Goal: Contribute content

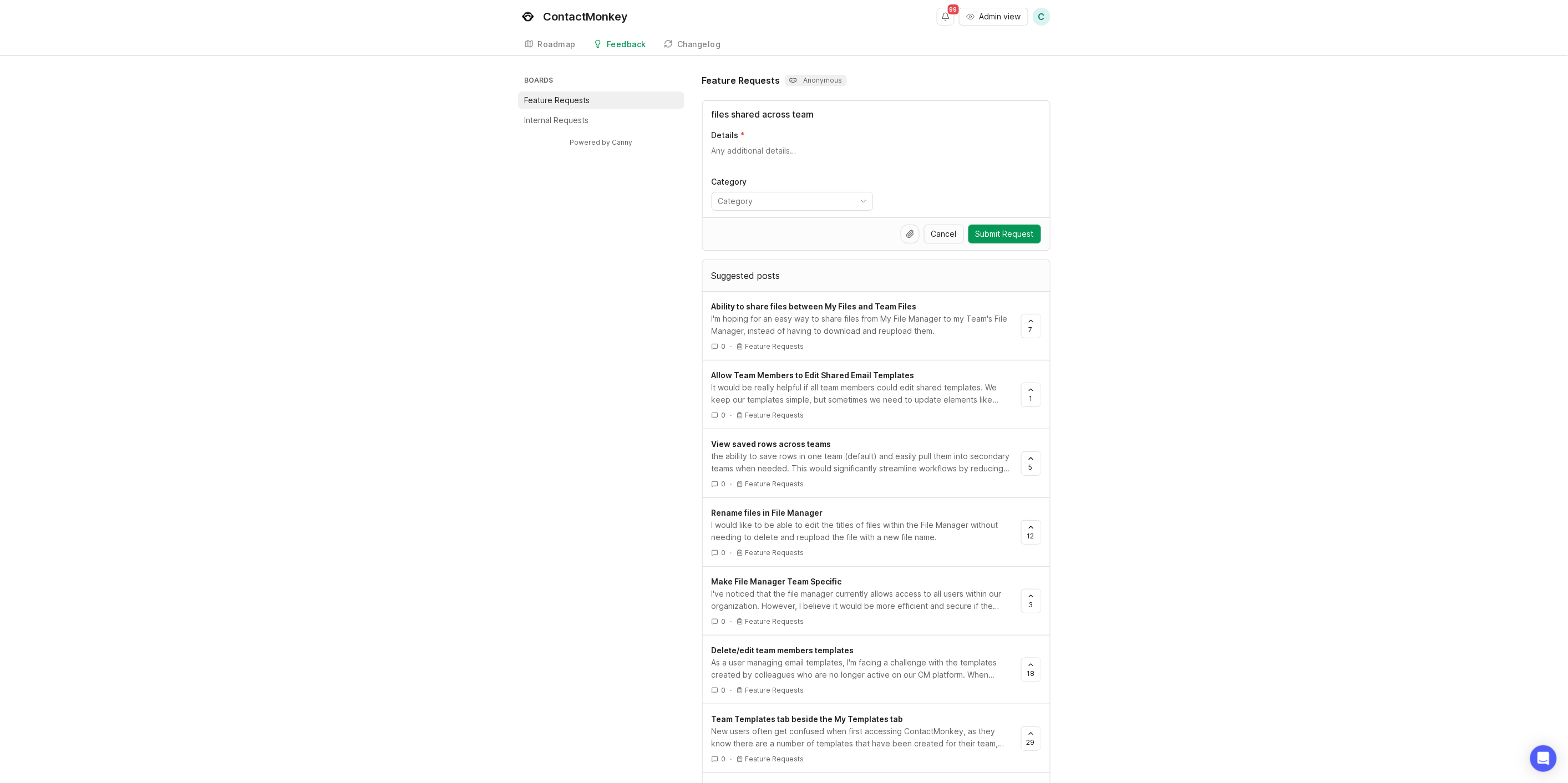
click at [854, 108] on input "files shared across team" at bounding box center [876, 114] width 329 height 13
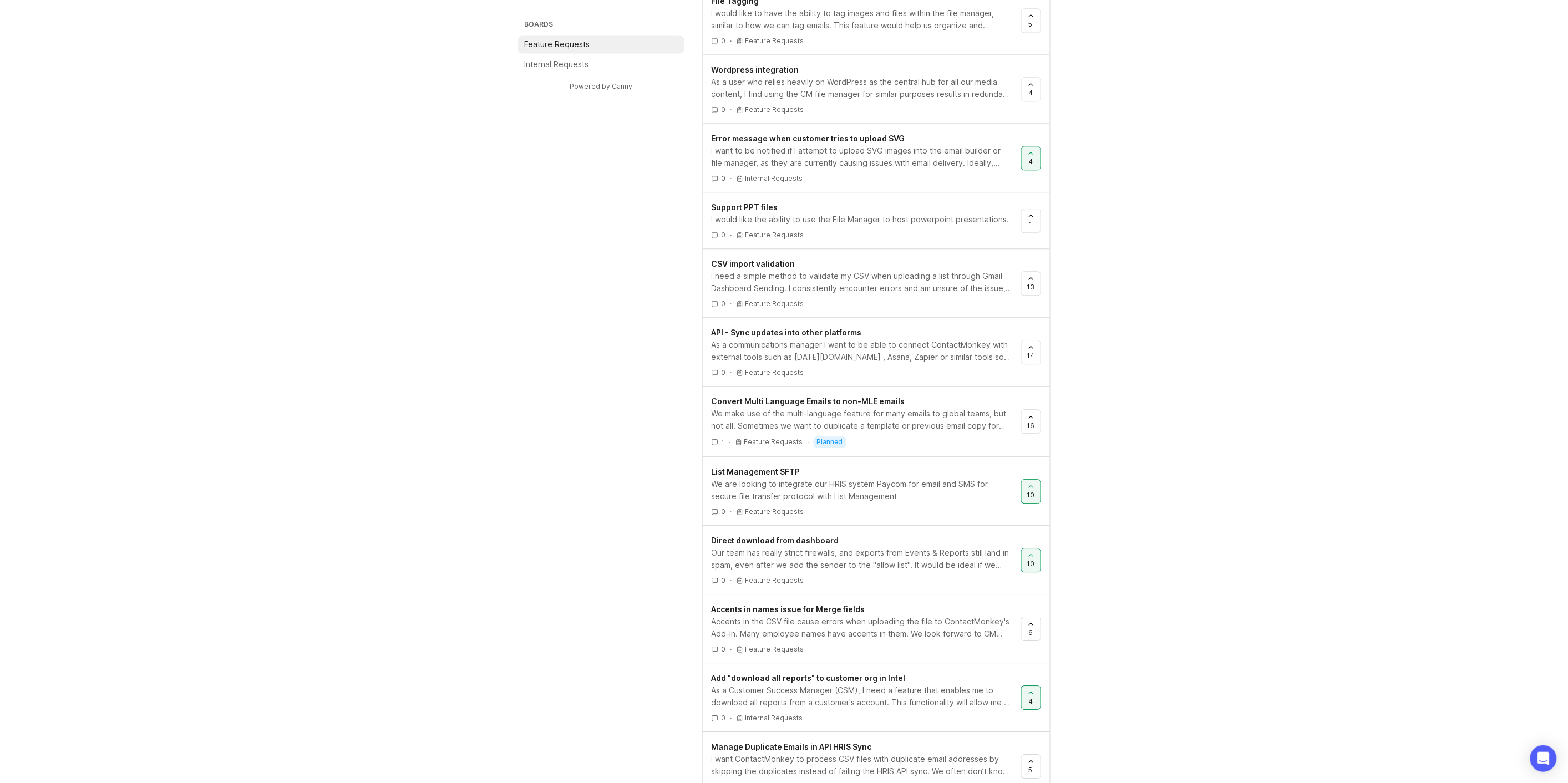
scroll to position [1223, 0]
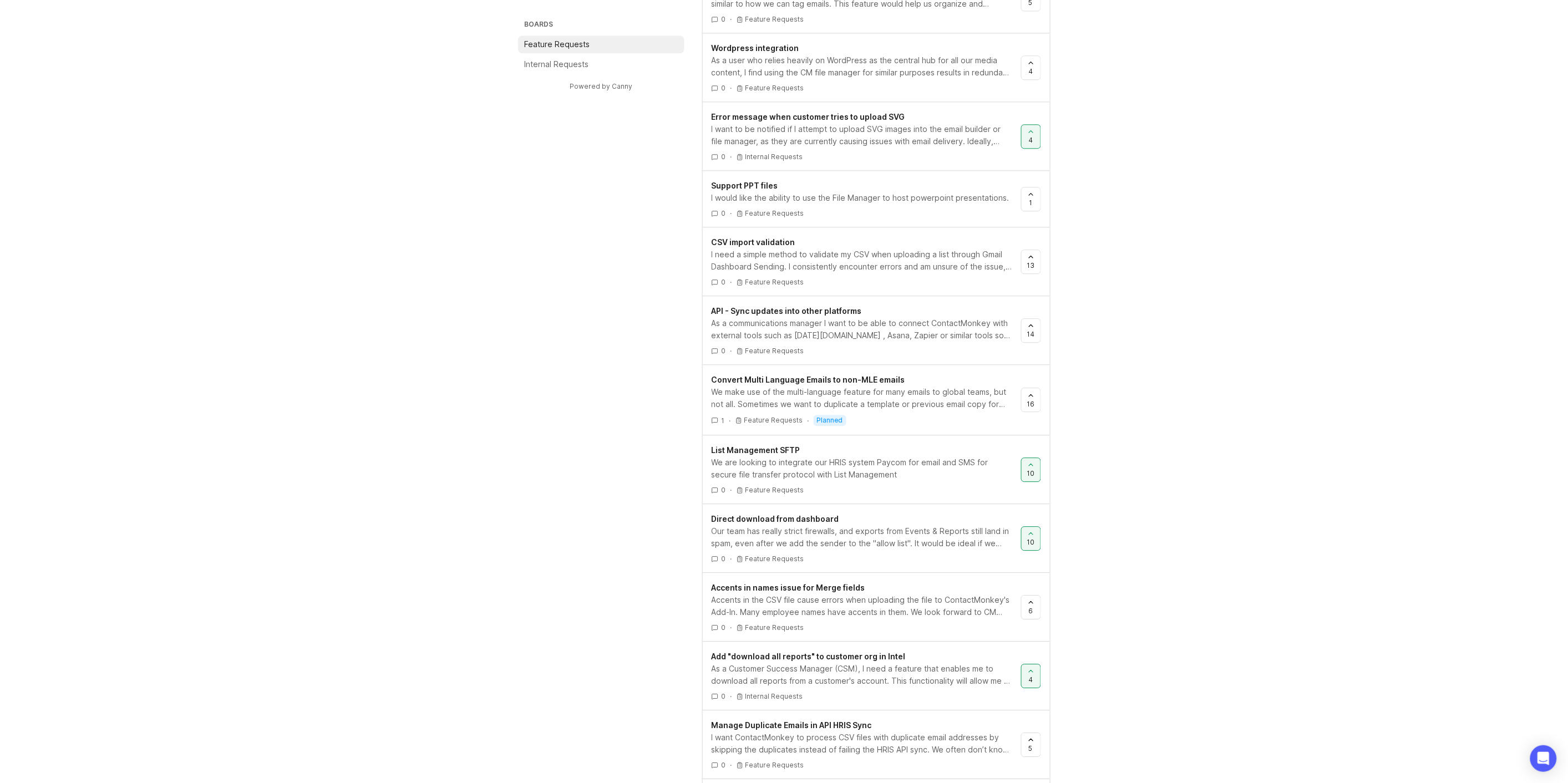
type input "file manager"
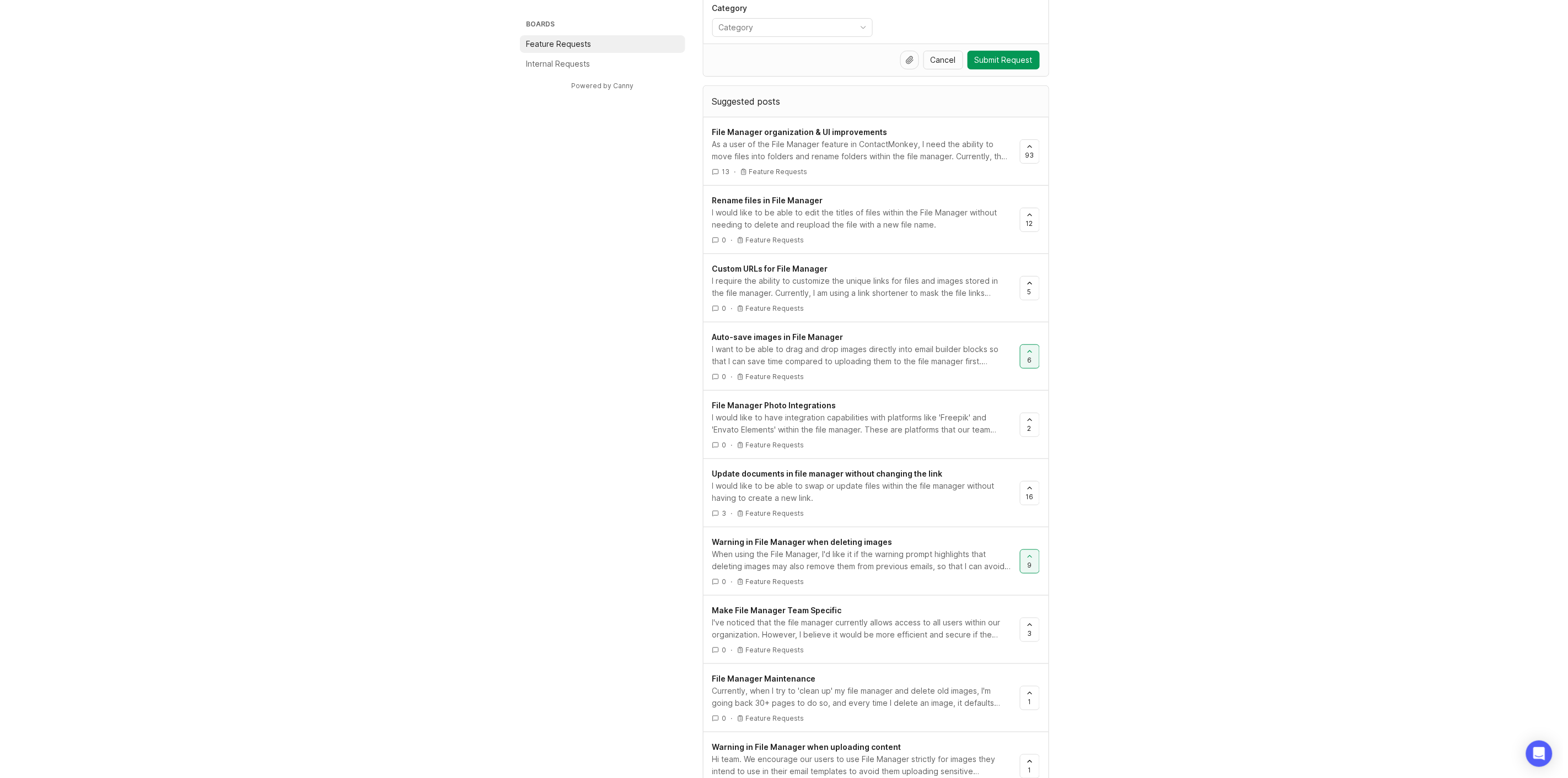
scroll to position [0, 0]
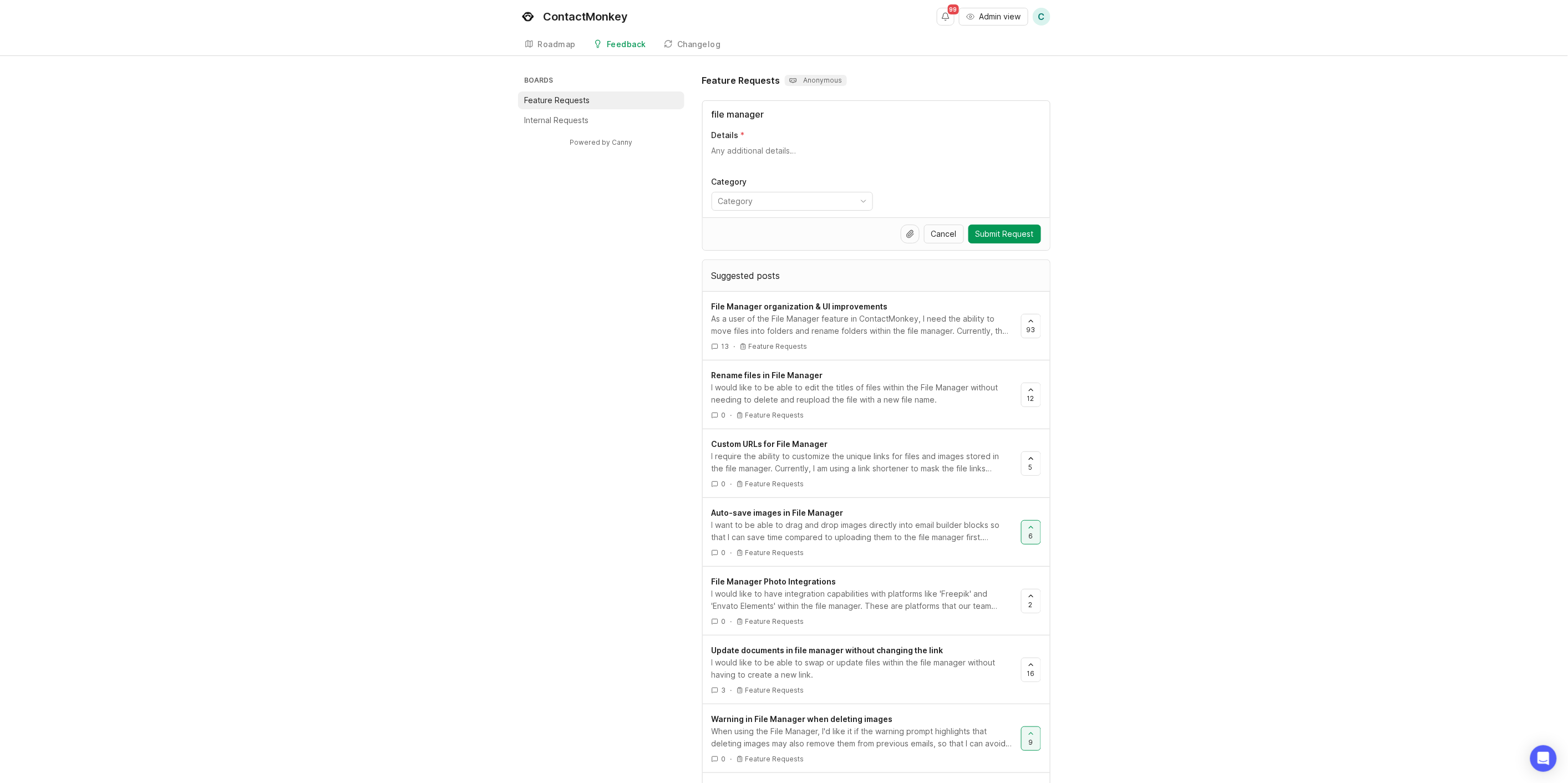
drag, startPoint x: 1166, startPoint y: 448, endPoint x: 1156, endPoint y: 201, distance: 247.2
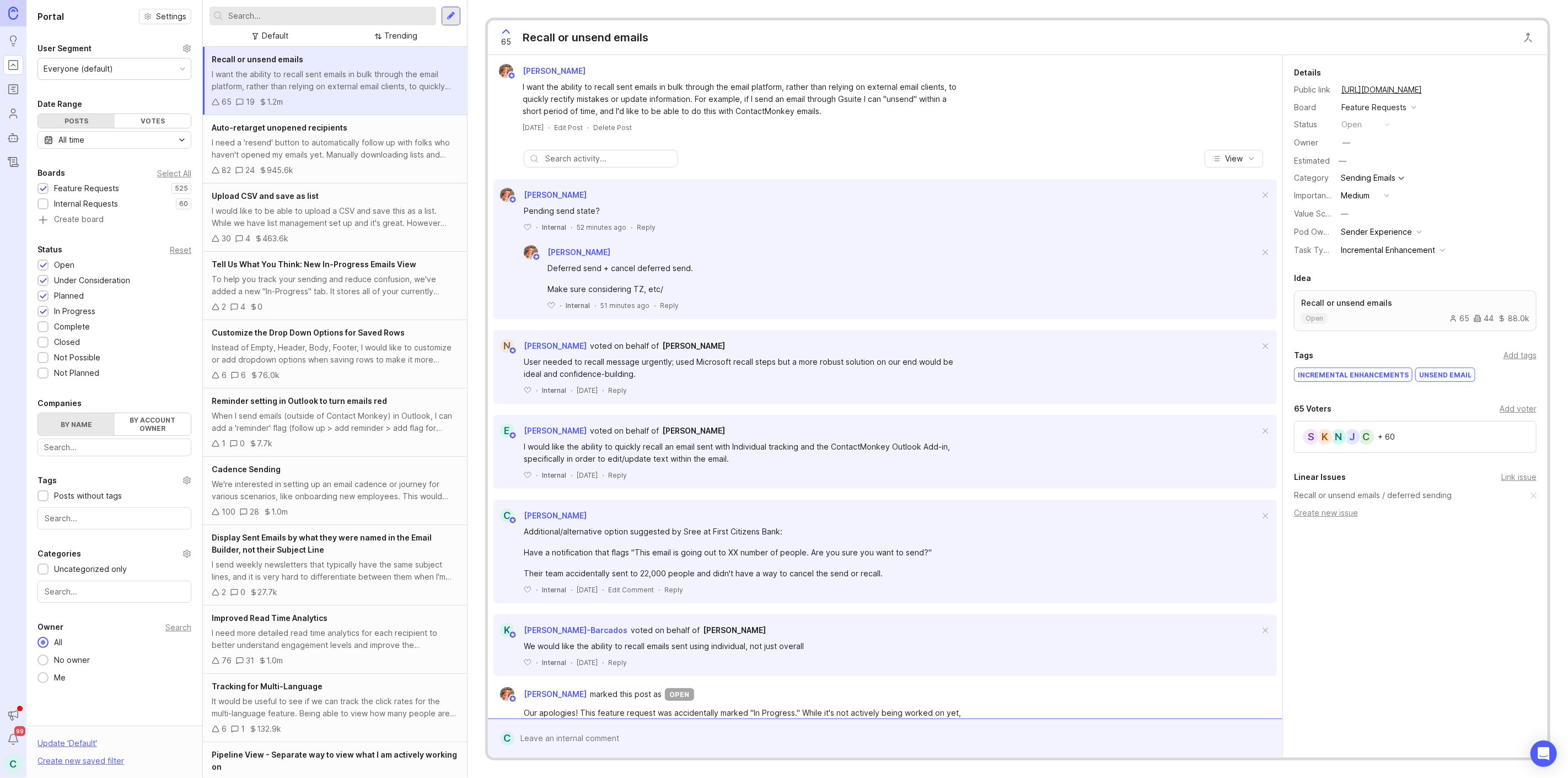
click at [456, 18] on div at bounding box center [451, 16] width 19 height 19
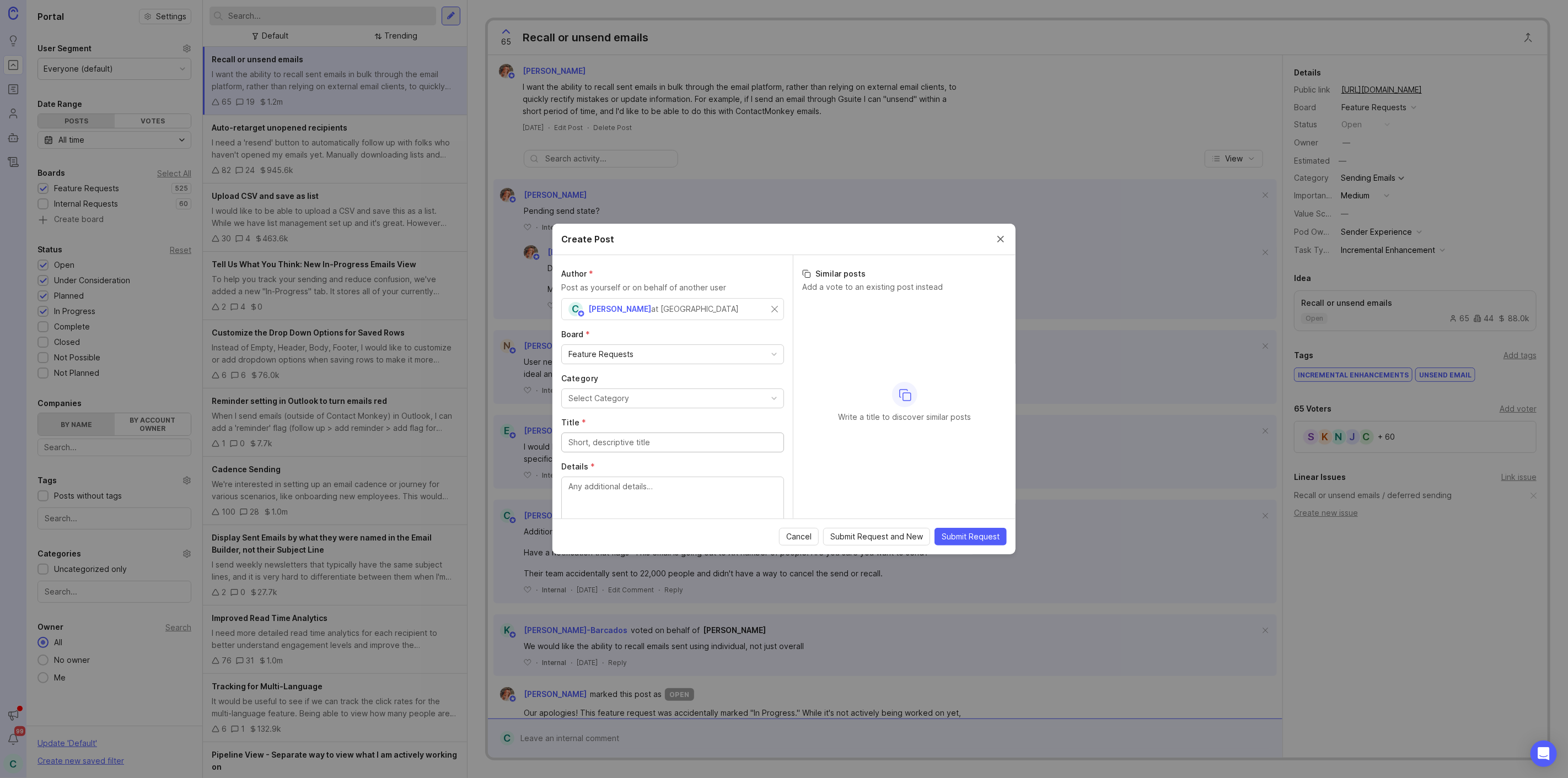
click at [770, 306] on div "C [PERSON_NAME] at [GEOGRAPHIC_DATA]" at bounding box center [672, 309] width 223 height 22
type input "[PERSON_NAME]"
click at [666, 394] on button "Select Category" at bounding box center [672, 398] width 223 height 20
type input "file"
click at [695, 447] on input "Title *" at bounding box center [672, 442] width 208 height 12
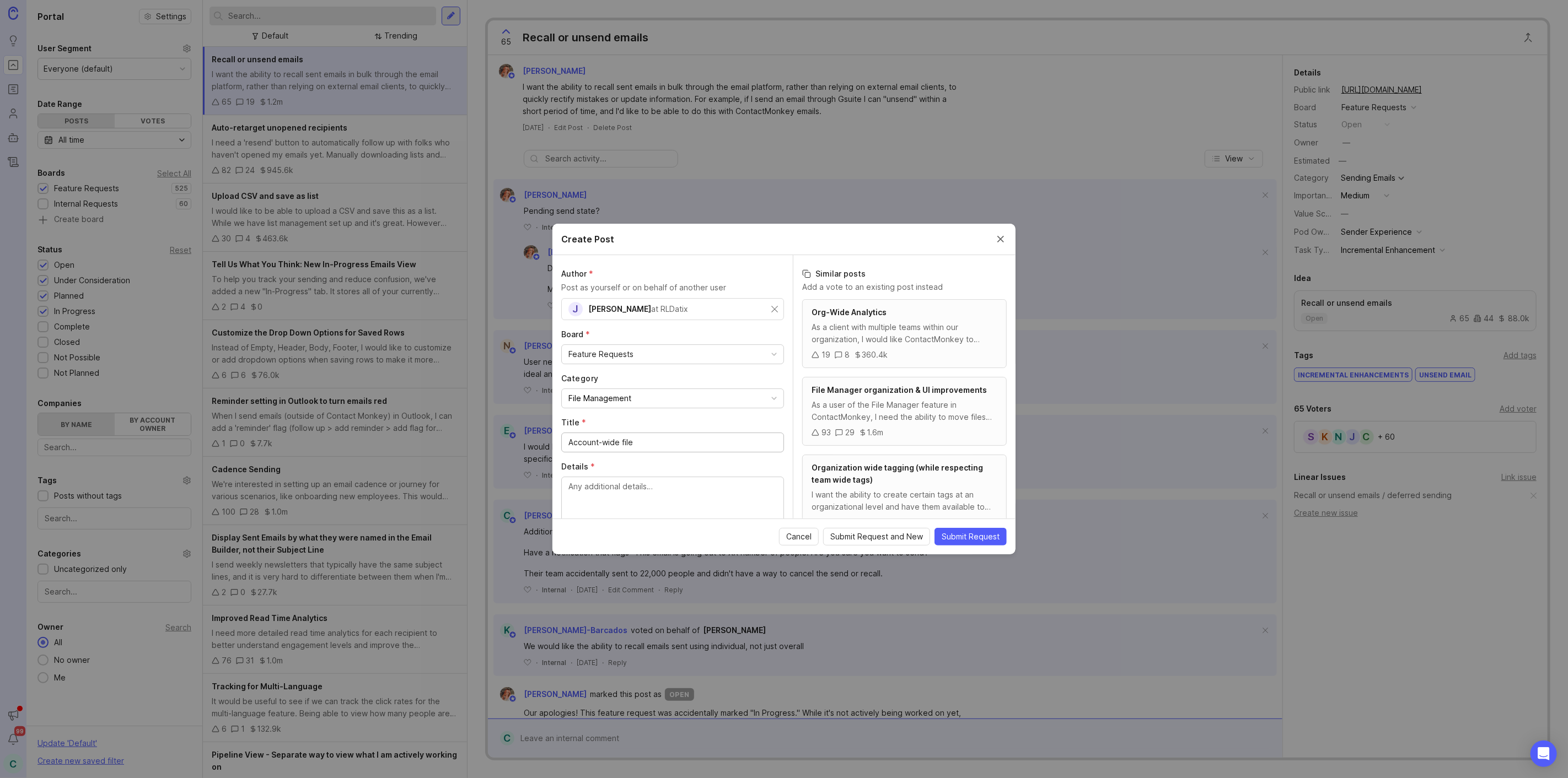
type input "Account-wide file"
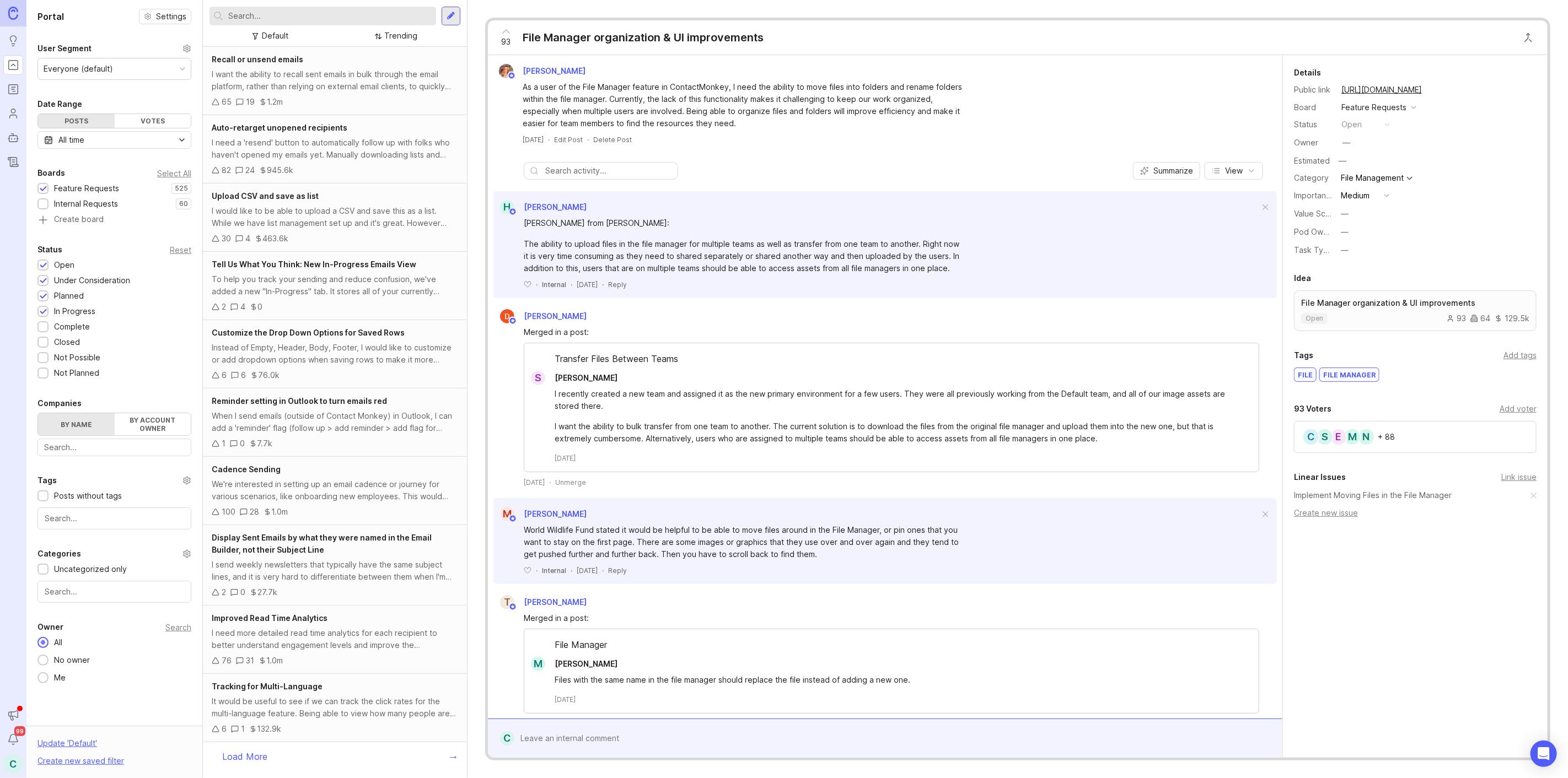
click at [1523, 409] on div "Add voter" at bounding box center [1518, 408] width 37 height 12
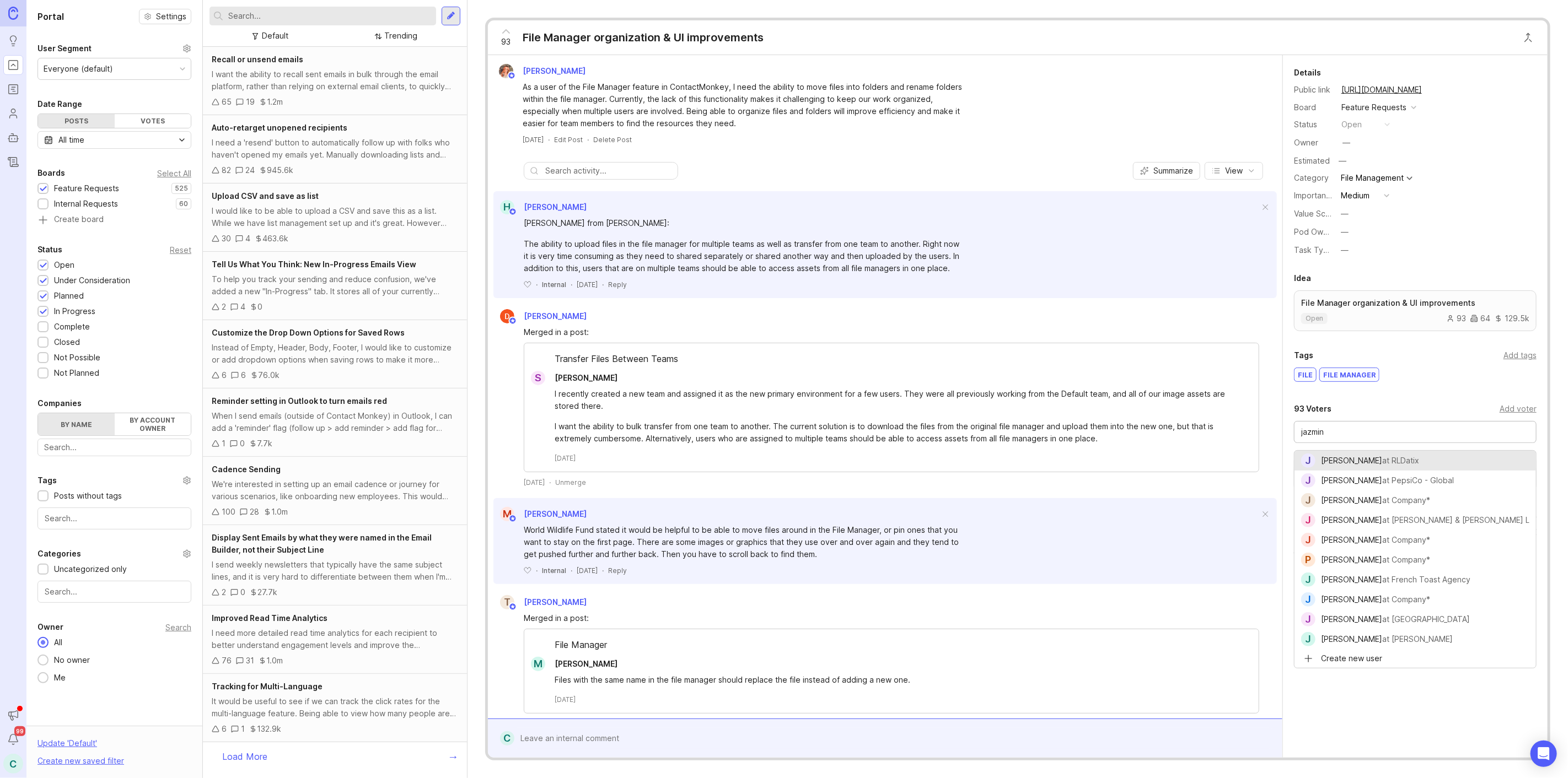
type input "[PERSON_NAME]"
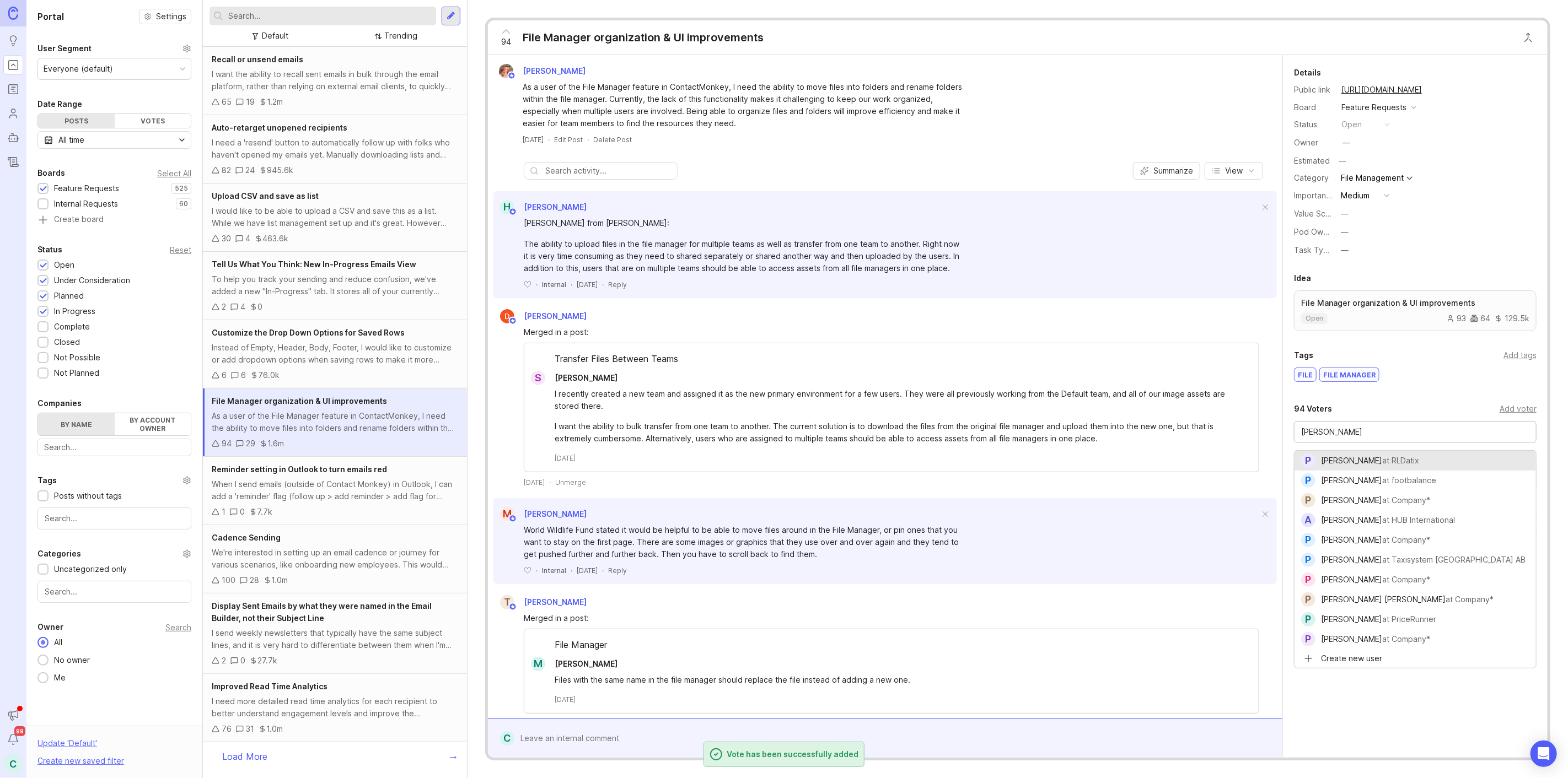
type input "Patrik Edvardsson"
